Goal: Information Seeking & Learning: Learn about a topic

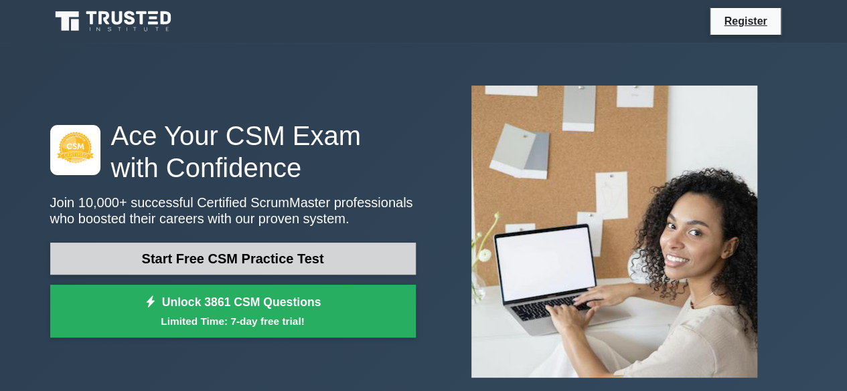
click at [285, 266] on link "Start Free CSM Practice Test" at bounding box center [232, 259] width 365 height 32
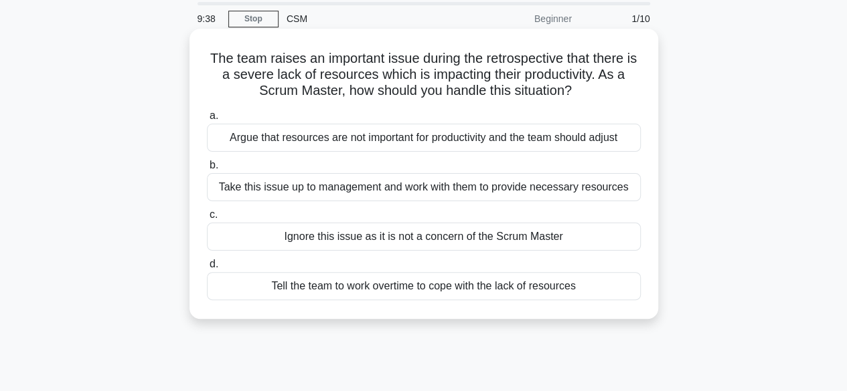
scroll to position [47, 0]
click at [592, 196] on div "Take this issue up to management and work with them to provide necessary resour…" at bounding box center [424, 187] width 434 height 28
click at [207, 169] on input "b. Take this issue up to management and work with them to provide necessary res…" at bounding box center [207, 165] width 0 height 9
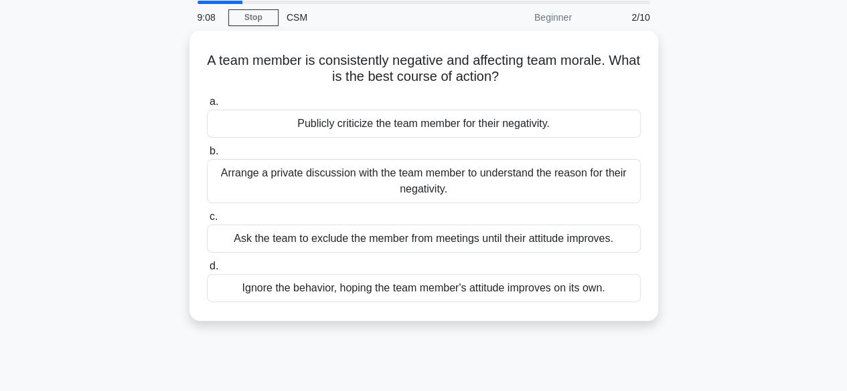
scroll to position [48, 0]
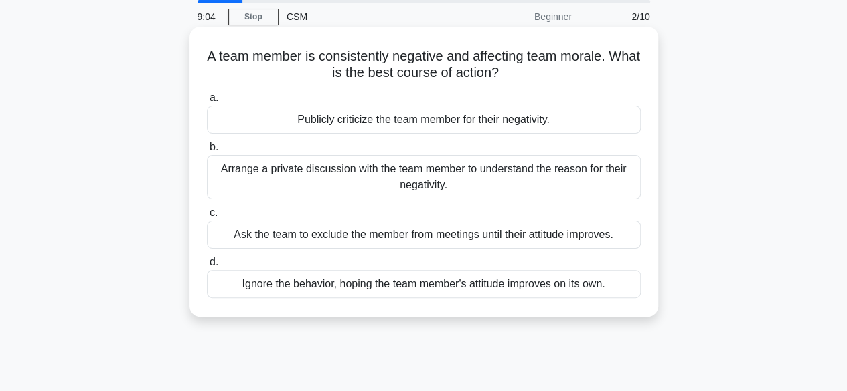
click at [580, 183] on div "Arrange a private discussion with the team member to understand the reason for …" at bounding box center [424, 177] width 434 height 44
click at [207, 152] on input "b. Arrange a private discussion with the team member to understand the reason f…" at bounding box center [207, 147] width 0 height 9
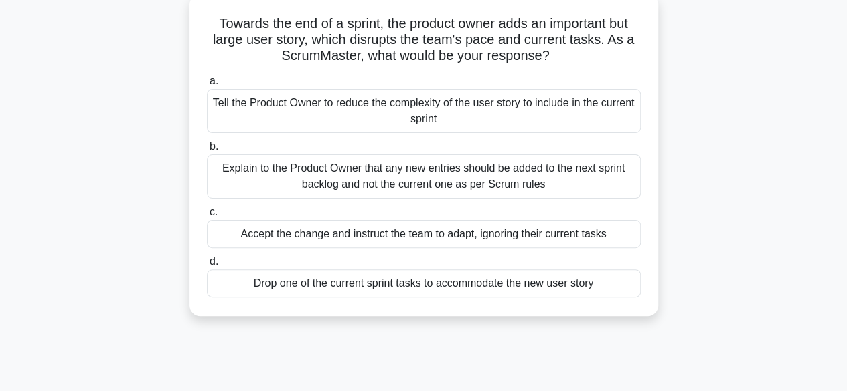
scroll to position [0, 0]
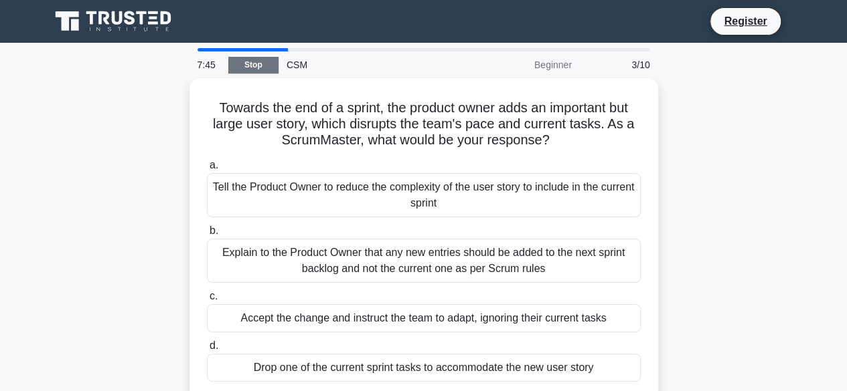
click at [254, 66] on link "Stop" at bounding box center [253, 65] width 50 height 17
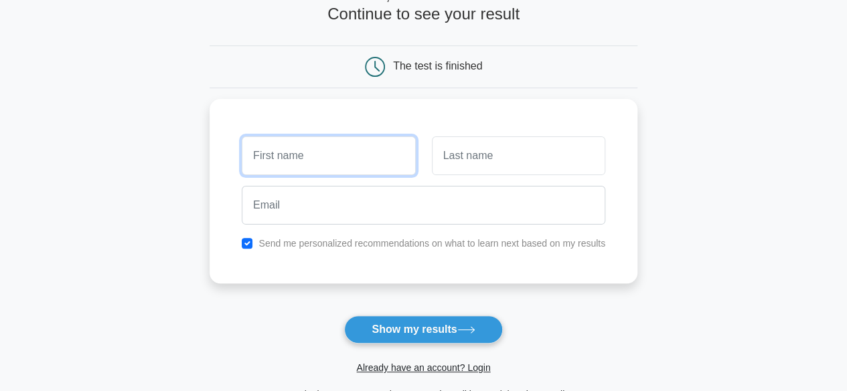
scroll to position [47, 0]
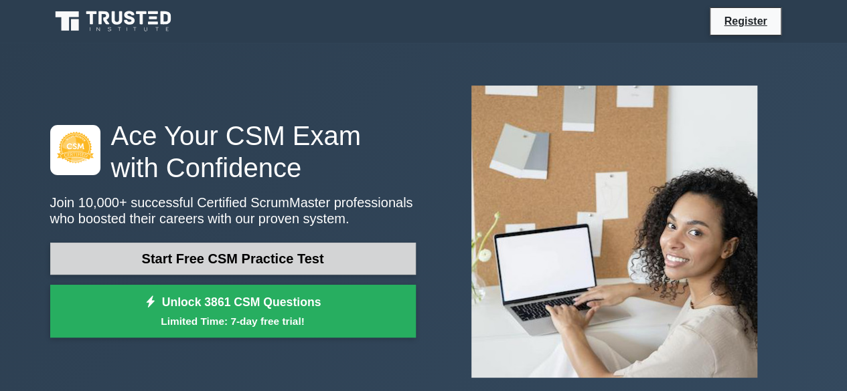
click at [317, 254] on link "Start Free CSM Practice Test" at bounding box center [232, 259] width 365 height 32
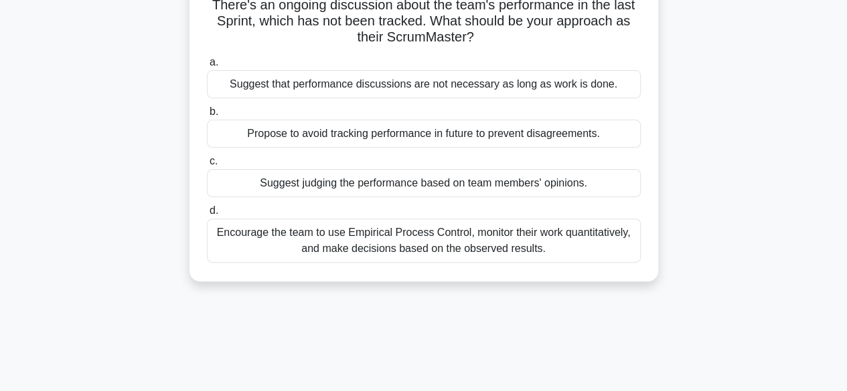
scroll to position [100, 0]
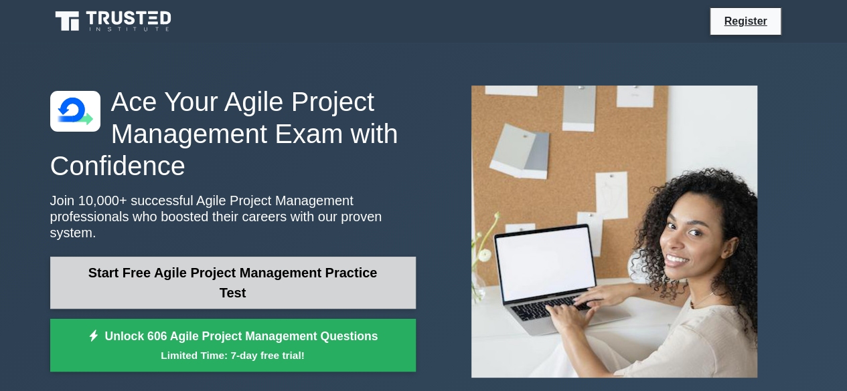
click at [94, 267] on link "Start Free Agile Project Management Practice Test" at bounding box center [232, 283] width 365 height 52
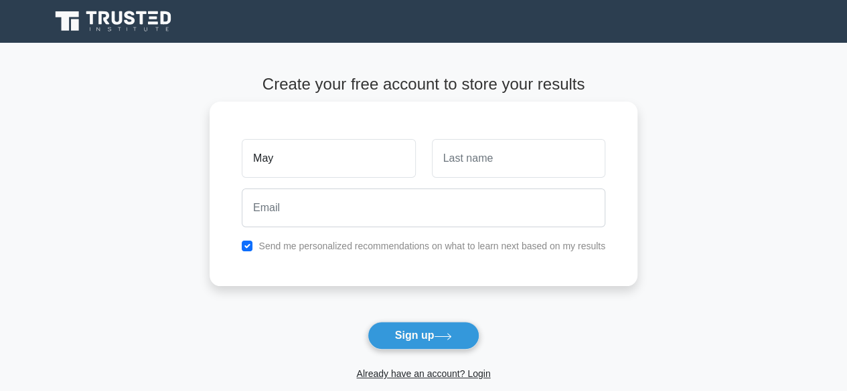
type input "May"
click at [467, 163] on input "text" at bounding box center [518, 158] width 173 height 39
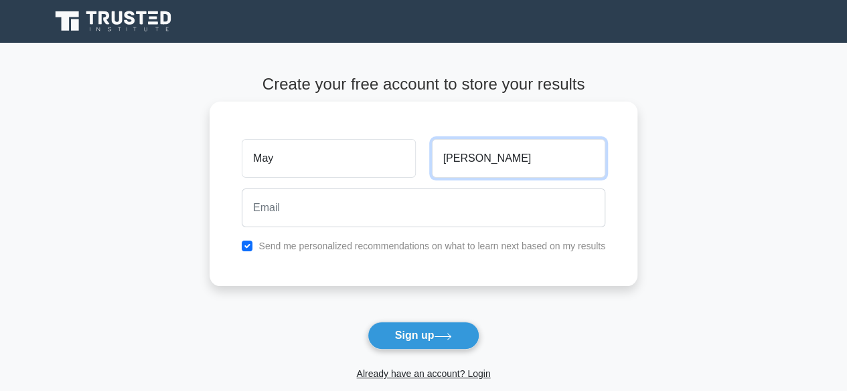
type input "Noe"
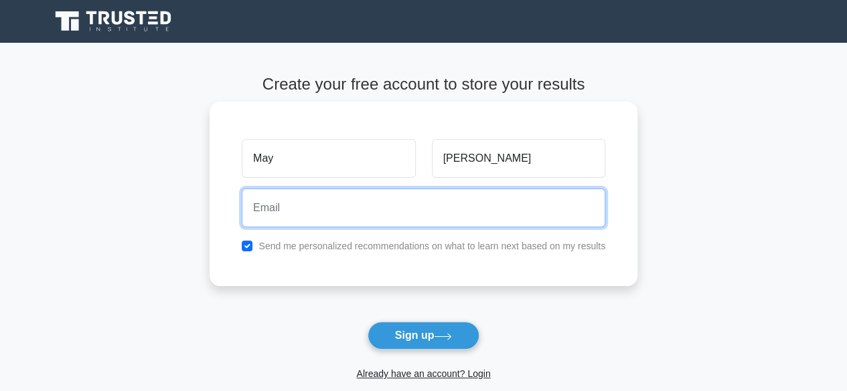
click at [472, 197] on input "email" at bounding box center [423, 208] width 363 height 39
type input "maylwin1910@gmail.com"
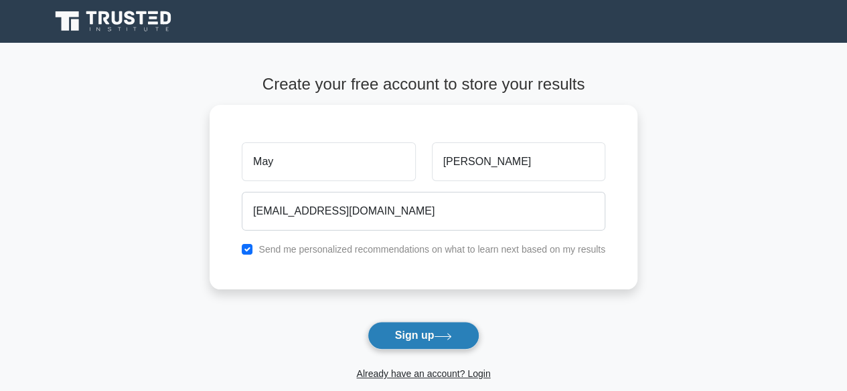
click at [432, 332] on button "Sign up" at bounding box center [423, 336] width 112 height 28
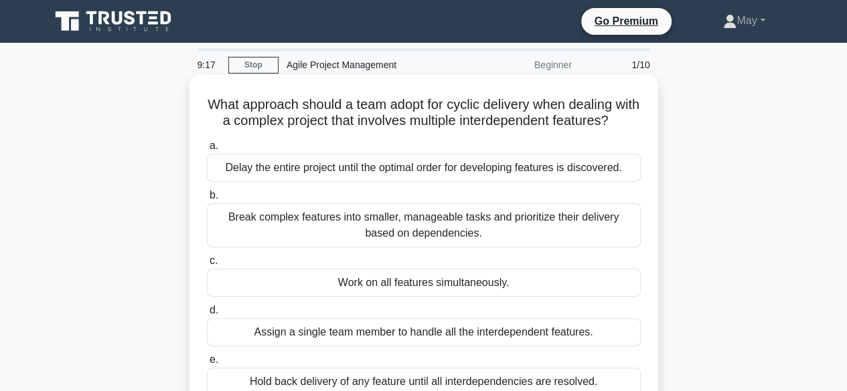
click at [415, 248] on div "Break complex features into smaller, manageable tasks and prioritize their deli…" at bounding box center [424, 225] width 434 height 44
click at [207, 200] on input "b. Break complex features into smaller, manageable tasks and prioritize their d…" at bounding box center [207, 195] width 0 height 9
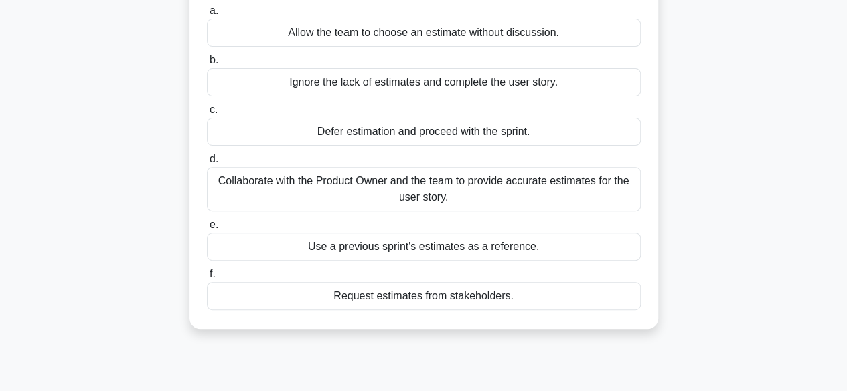
scroll to position [152, 0]
click at [565, 199] on div "Collaborate with the Product Owner and the team to provide accurate estimates f…" at bounding box center [424, 189] width 434 height 44
click at [207, 163] on input "d. Collaborate with the Product Owner and the team to provide accurate estimate…" at bounding box center [207, 159] width 0 height 9
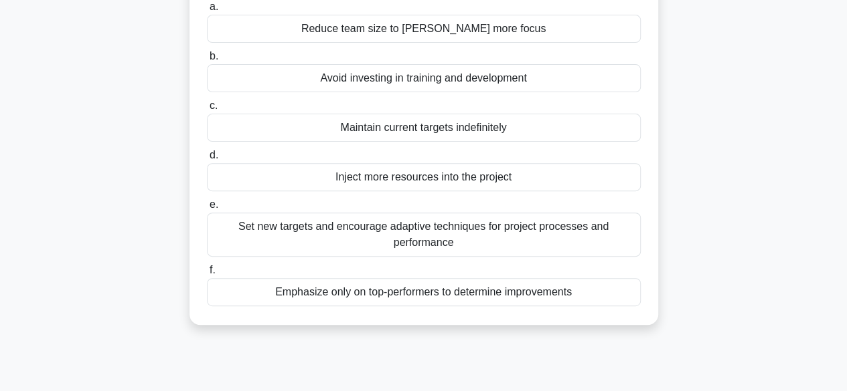
scroll to position [175, 0]
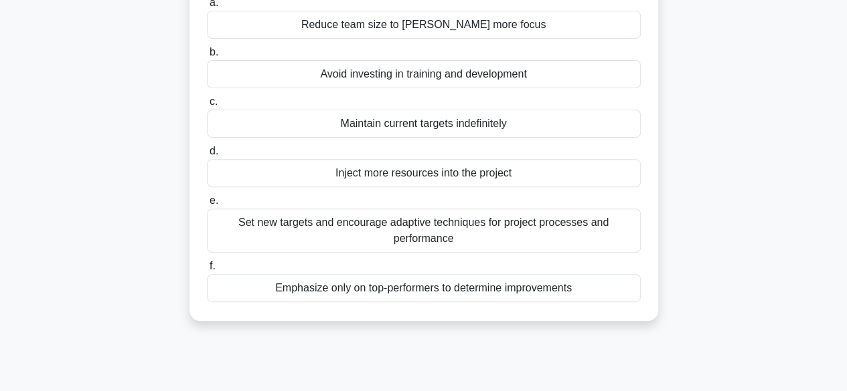
click at [605, 236] on div "Set new targets and encourage adaptive techniques for project processes and per…" at bounding box center [424, 231] width 434 height 44
click at [207, 205] on input "e. Set new targets and encourage adaptive techniques for project processes and …" at bounding box center [207, 201] width 0 height 9
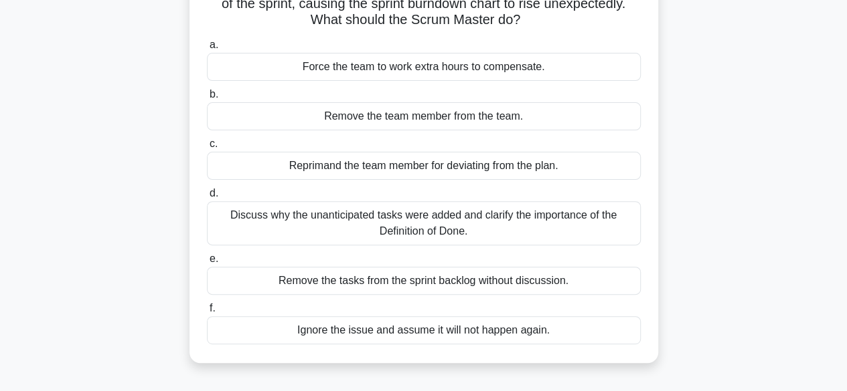
scroll to position [121, 0]
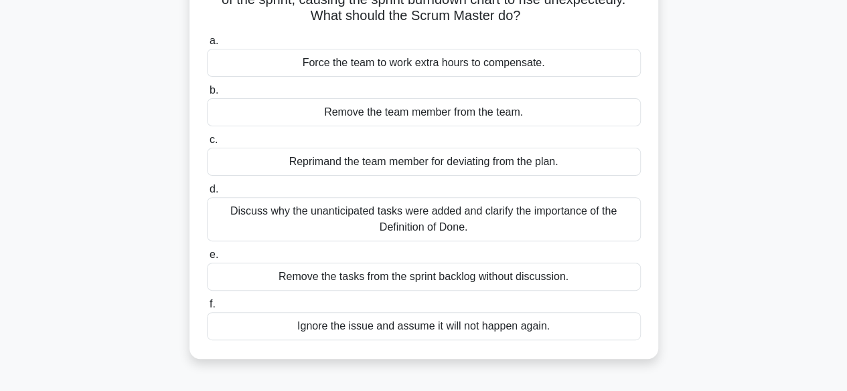
click at [571, 222] on div "Discuss why the unanticipated tasks were added and clarify the importance of th…" at bounding box center [424, 219] width 434 height 44
click at [207, 194] on input "d. Discuss why the unanticipated tasks were added and clarify the importance of…" at bounding box center [207, 189] width 0 height 9
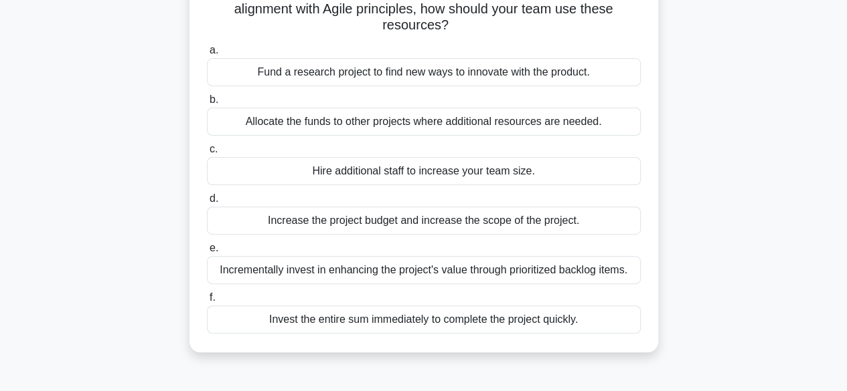
scroll to position [112, 0]
click at [585, 270] on div "Incrementally invest in enhancing the project's value through prioritized backl…" at bounding box center [424, 270] width 434 height 28
click at [207, 252] on input "e. Incrementally invest in enhancing the project's value through prioritized ba…" at bounding box center [207, 248] width 0 height 9
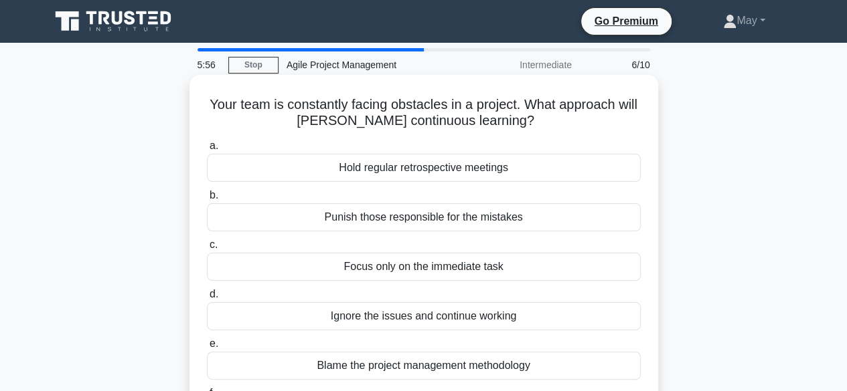
scroll to position [1, 0]
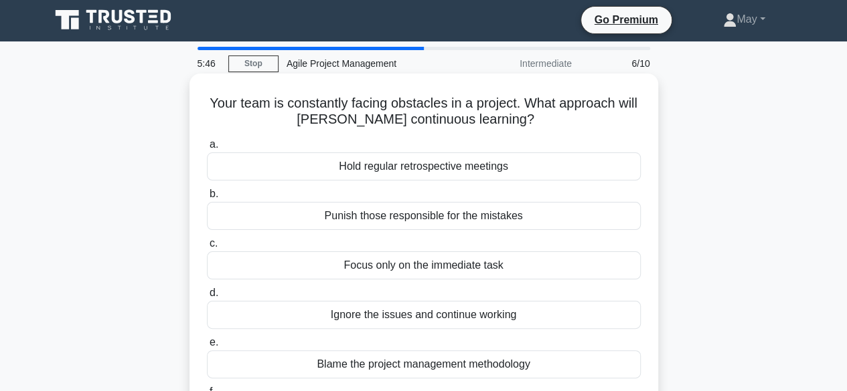
click at [535, 260] on div "Focus only on the immediate task" at bounding box center [424, 266] width 434 height 28
click at [207, 248] on input "c. Focus only on the immediate task" at bounding box center [207, 244] width 0 height 9
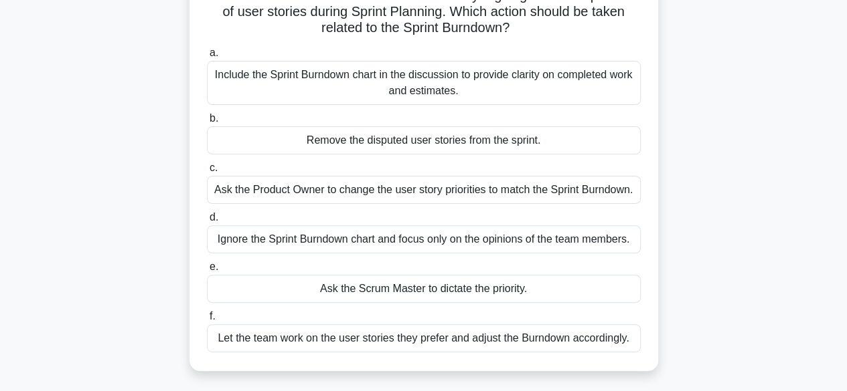
scroll to position [80, 0]
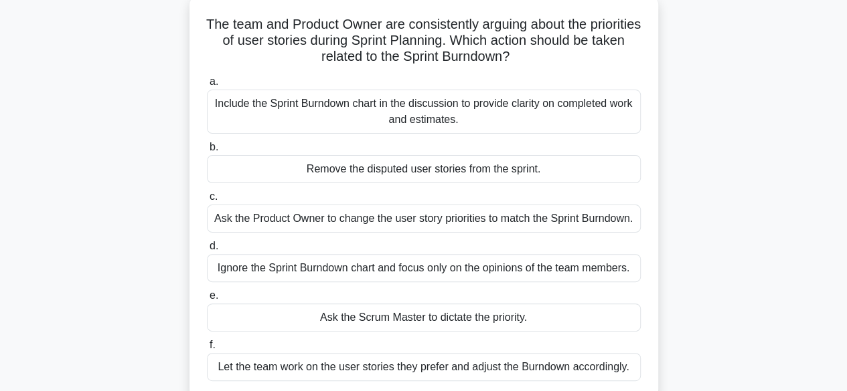
click at [553, 111] on div "Include the Sprint Burndown chart in the discussion to provide clarity on compl…" at bounding box center [424, 112] width 434 height 44
click at [207, 86] on input "a. Include the Sprint Burndown chart in the discussion to provide clarity on co…" at bounding box center [207, 82] width 0 height 9
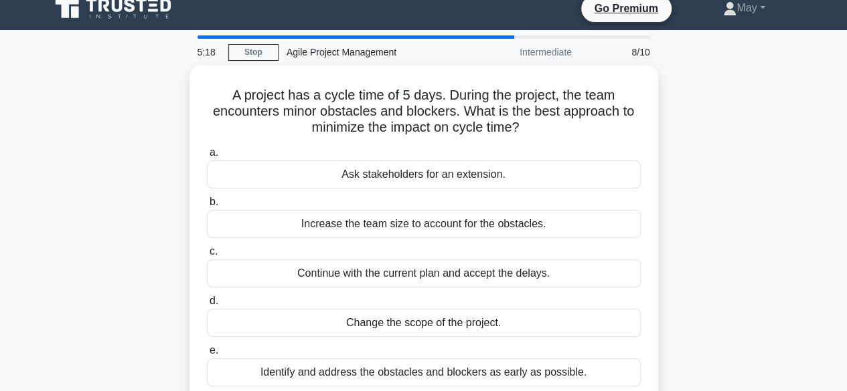
scroll to position [14, 0]
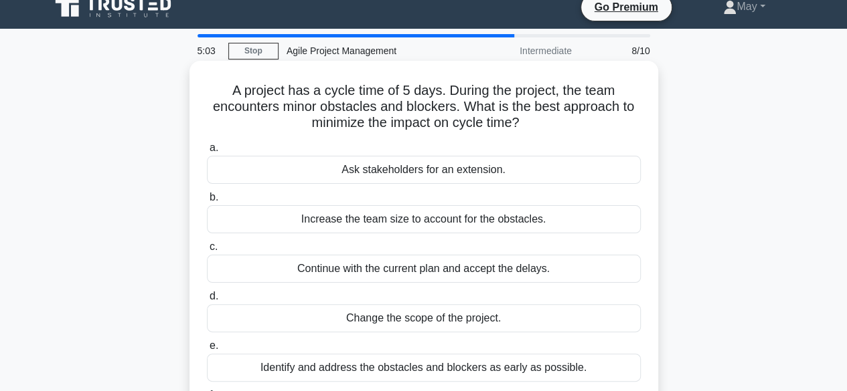
click at [430, 362] on div "Identify and address the obstacles and blockers as early as possible." at bounding box center [424, 368] width 434 height 28
click at [207, 351] on input "e. Identify and address the obstacles and blockers as early as possible." at bounding box center [207, 346] width 0 height 9
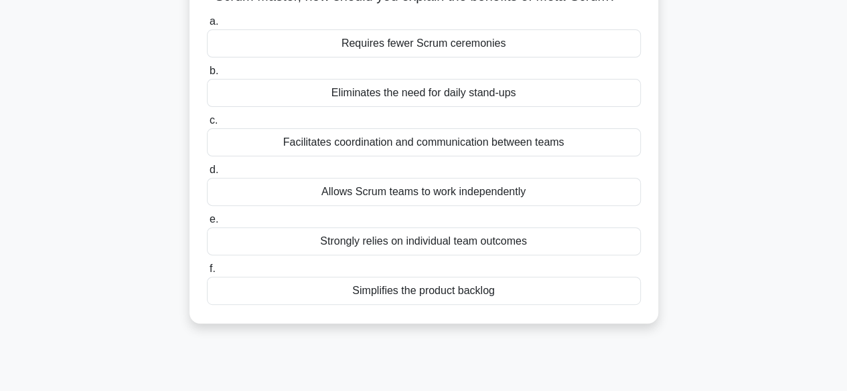
scroll to position [141, 0]
click at [614, 156] on div "Facilitates coordination and communication between teams" at bounding box center [424, 142] width 434 height 28
click at [207, 124] on input "c. Facilitates coordination and communication between teams" at bounding box center [207, 120] width 0 height 9
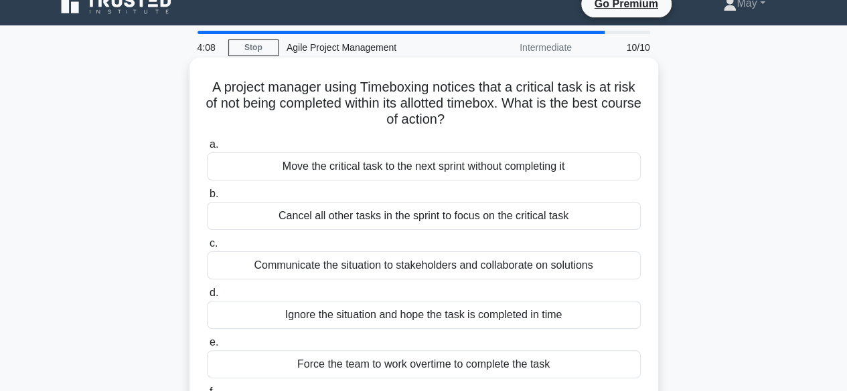
scroll to position [18, 0]
click at [456, 256] on div "Communicate the situation to stakeholders and collaborate on solutions" at bounding box center [424, 265] width 434 height 28
click at [207, 248] on input "c. Communicate the situation to stakeholders and collaborate on solutions" at bounding box center [207, 243] width 0 height 9
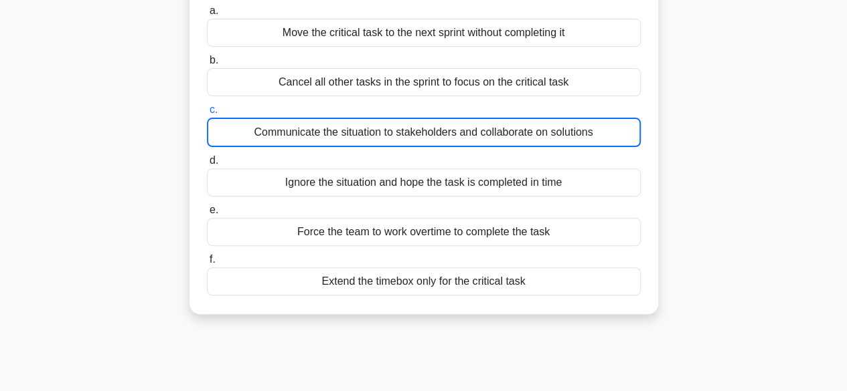
scroll to position [152, 0]
click at [271, 132] on div "Communicate the situation to stakeholders and collaborate on solutions" at bounding box center [424, 131] width 434 height 29
click at [207, 114] on input "c. Communicate the situation to stakeholders and collaborate on solutions" at bounding box center [207, 109] width 0 height 9
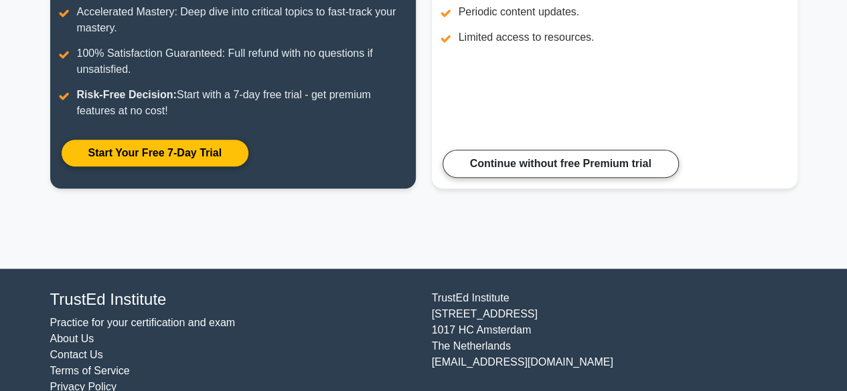
scroll to position [282, 0]
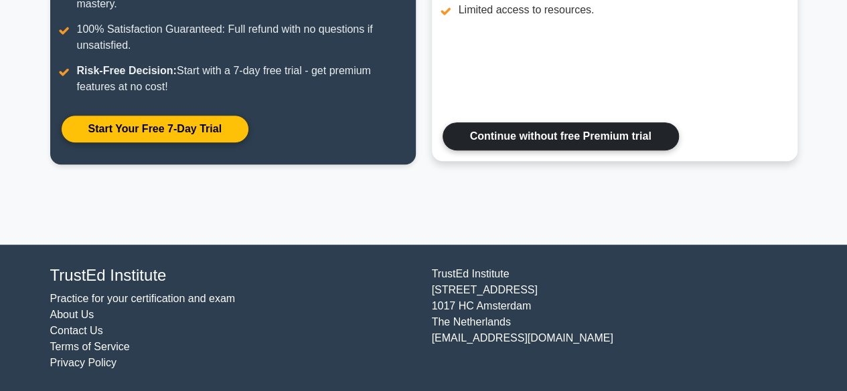
click at [518, 139] on link "Continue without free Premium trial" at bounding box center [560, 136] width 236 height 28
